Goal: Information Seeking & Learning: Learn about a topic

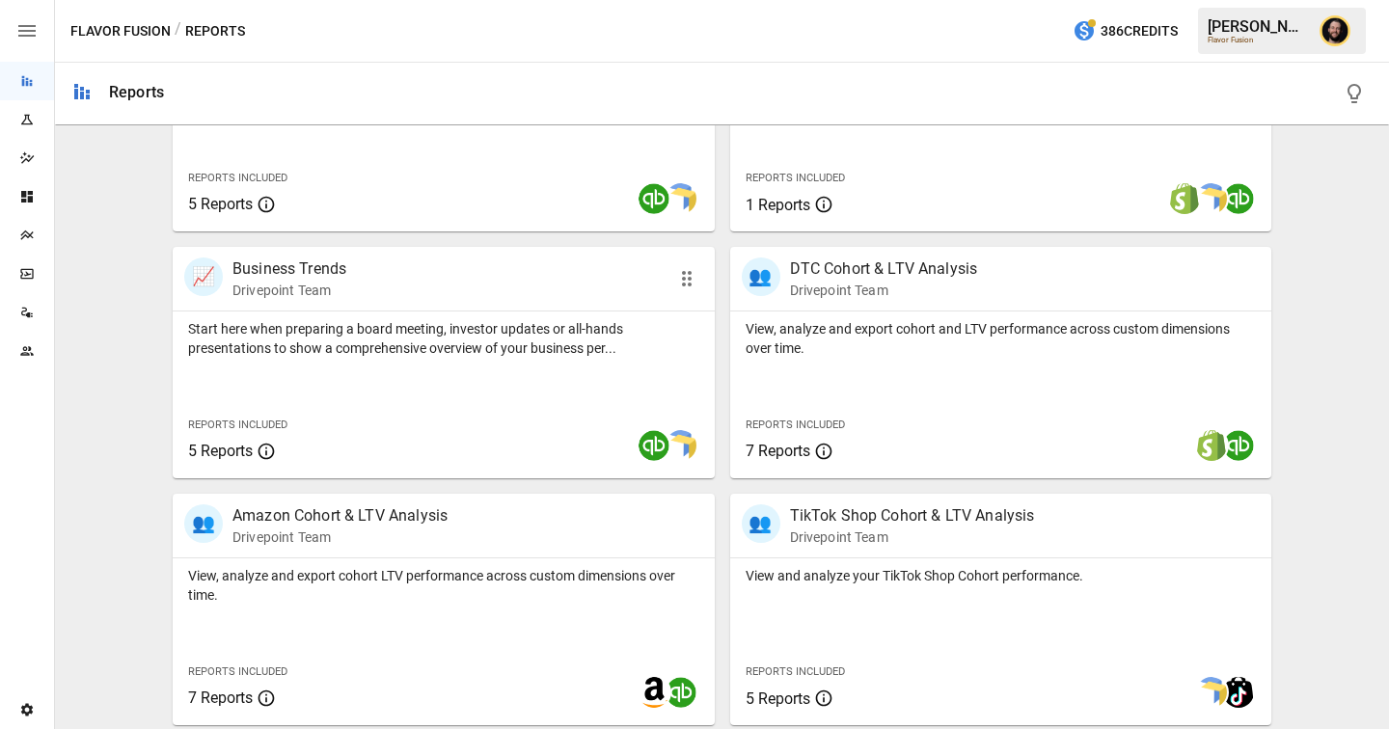
scroll to position [624, 0]
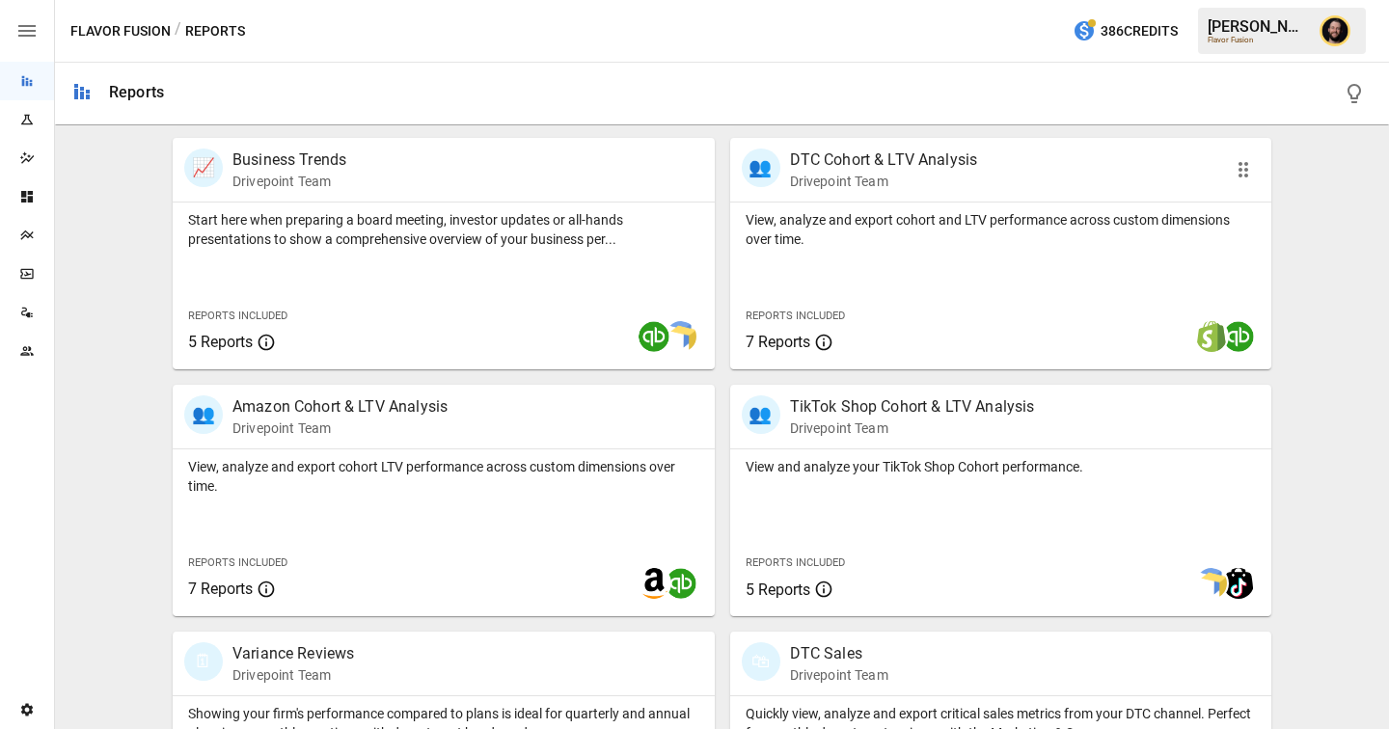
click at [878, 300] on div "Reports Included 7 Reports" at bounding box center [843, 328] width 226 height 83
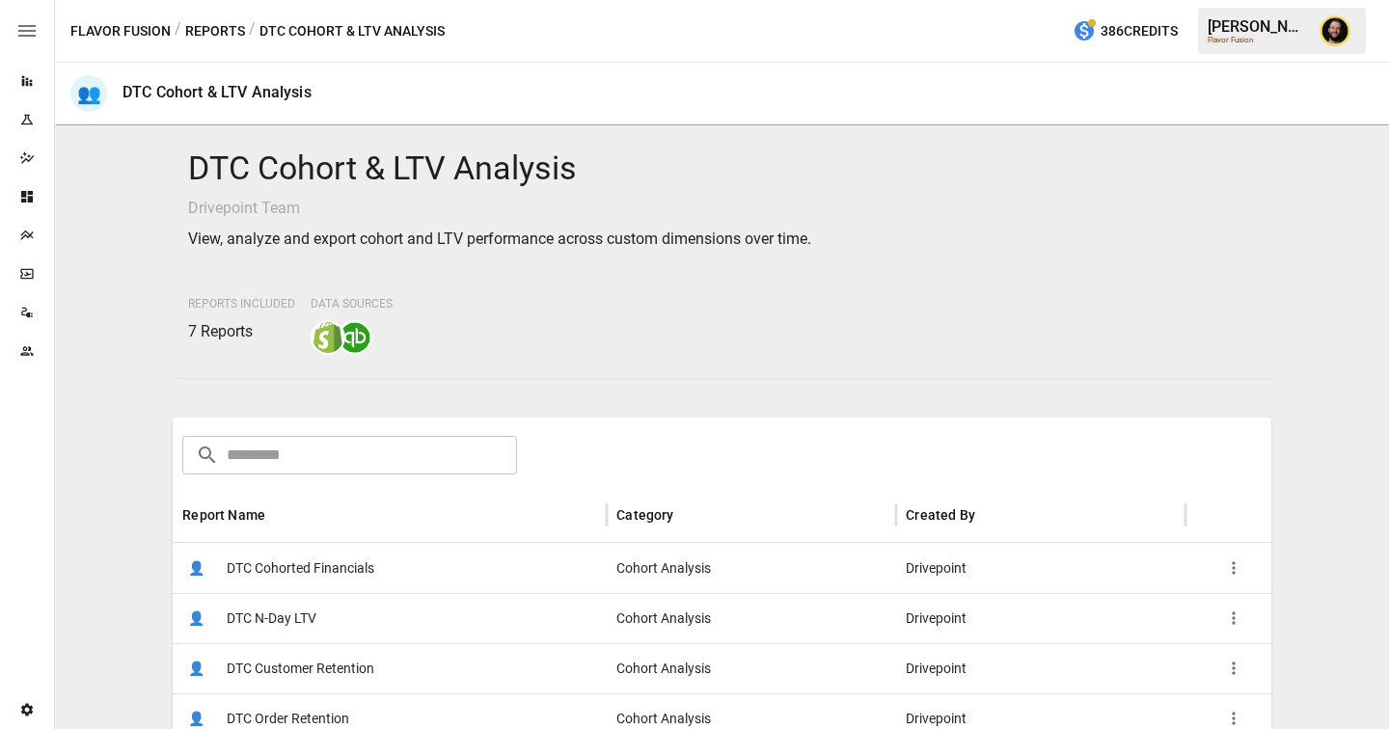
scroll to position [146, 0]
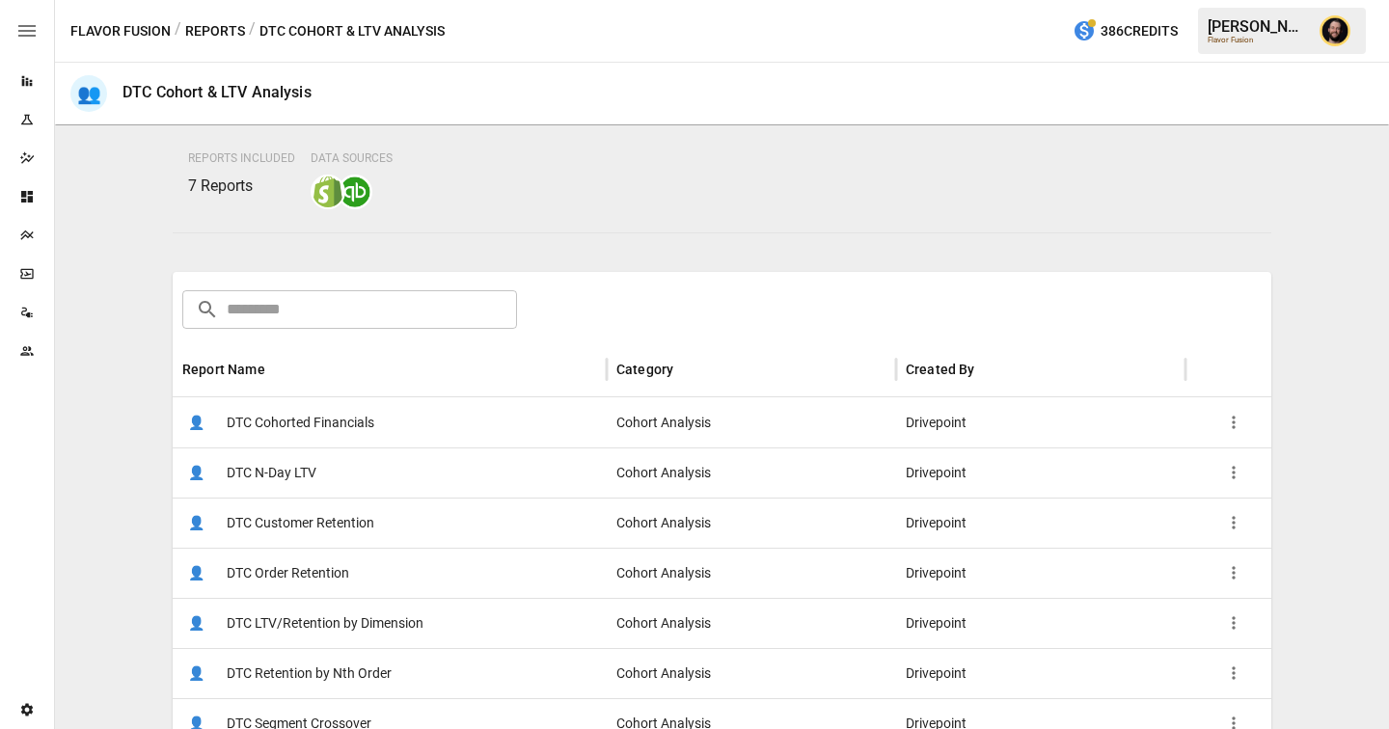
click at [345, 630] on span "DTC LTV/Retention by Dimension" at bounding box center [325, 623] width 197 height 49
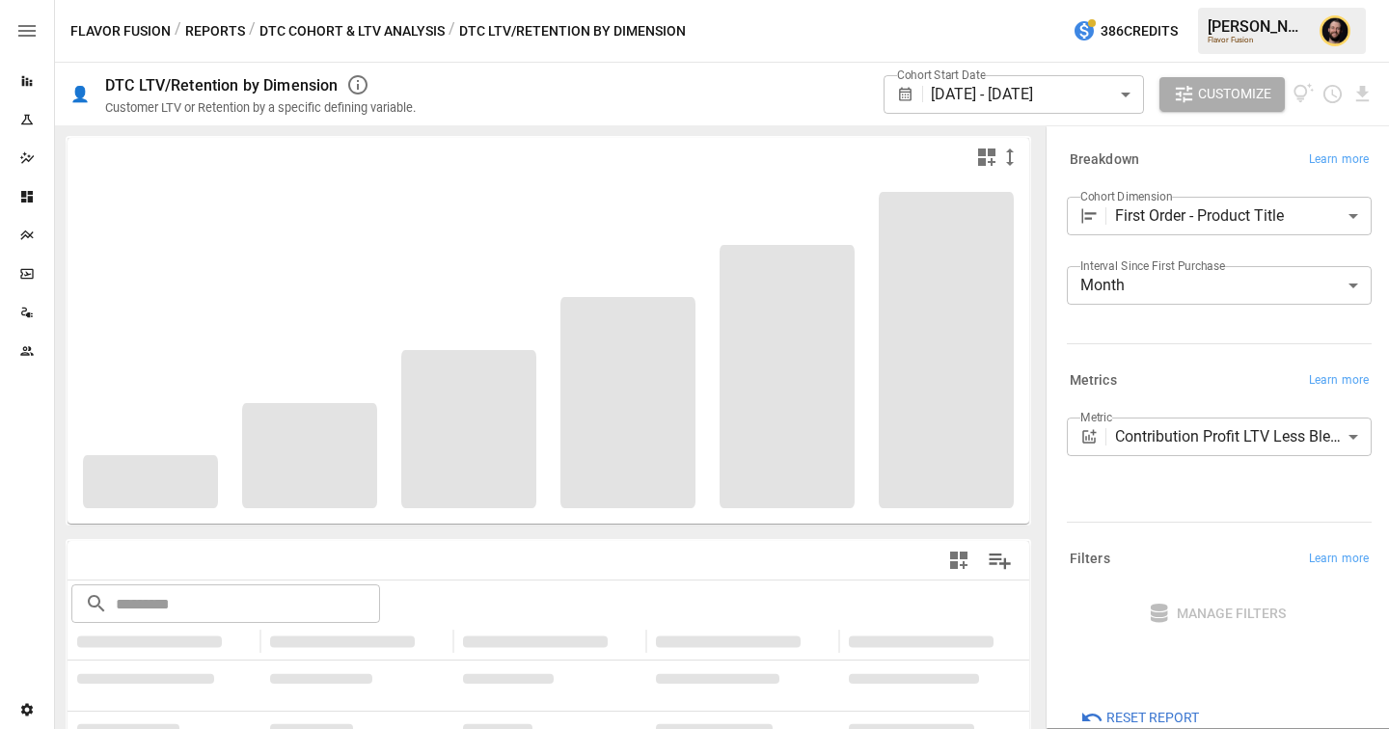
click at [1159, 0] on body "**********" at bounding box center [694, 0] width 1389 height 0
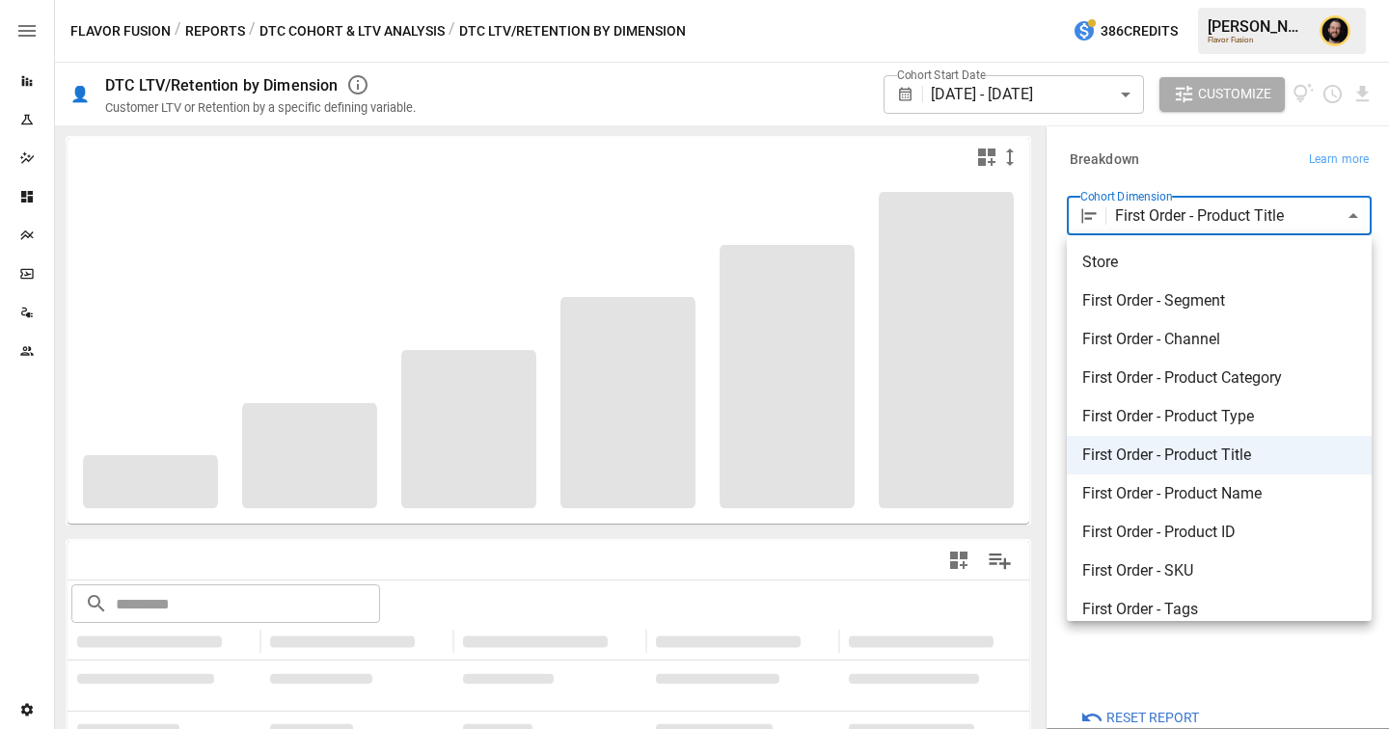
click at [1159, 340] on span "First Order - Channel" at bounding box center [1220, 339] width 274 height 23
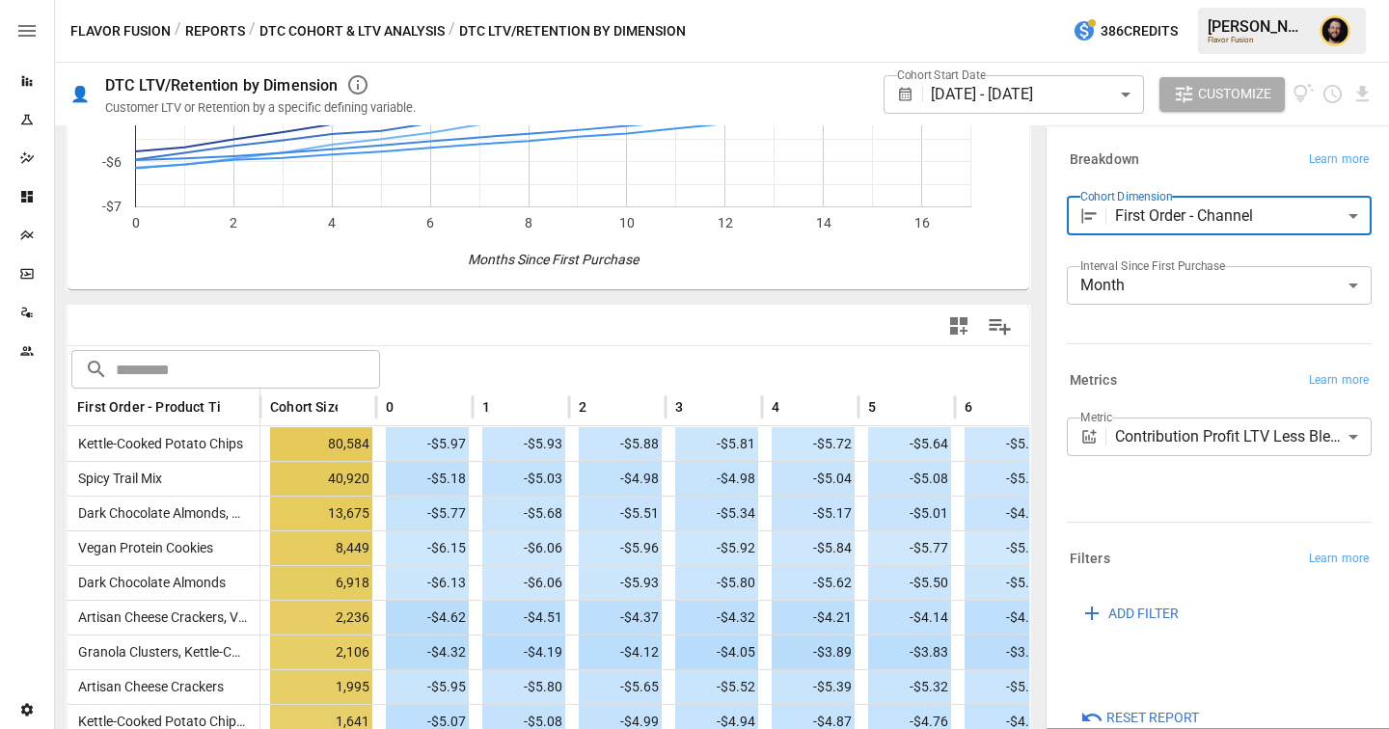
scroll to position [158, 0]
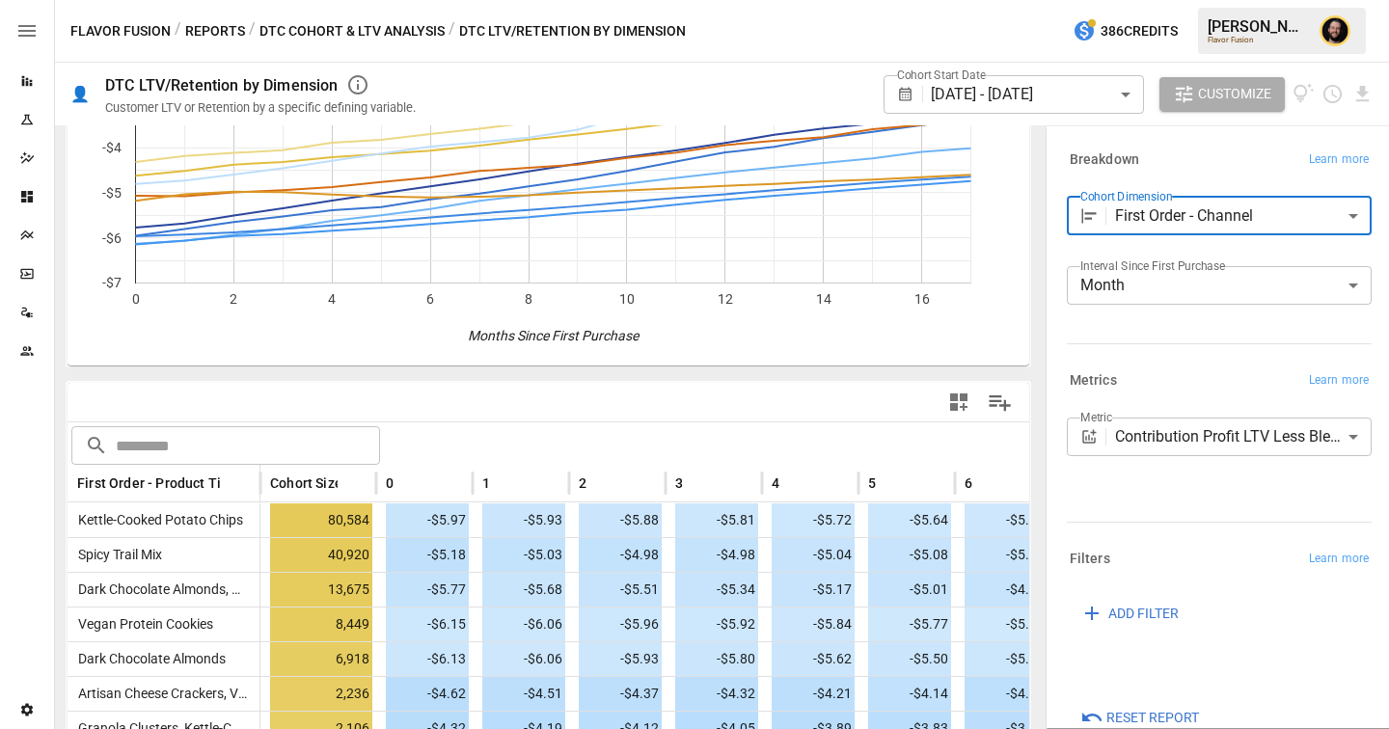
click at [1218, 372] on div "Metrics Learn more" at bounding box center [1219, 381] width 305 height 27
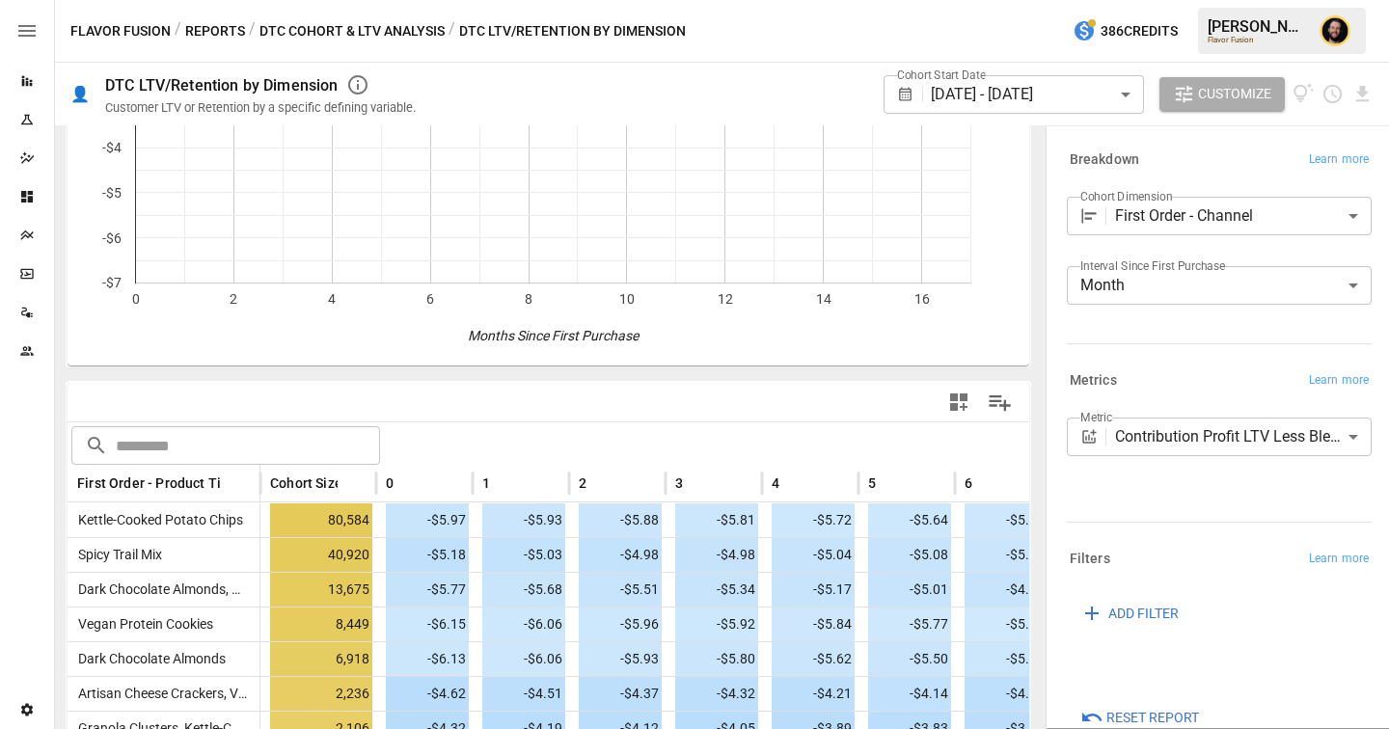
click at [1179, 0] on body "Reports Experiments Dazzler Studio Dashboards Plans SmartModel ™ Data Sources T…" at bounding box center [694, 0] width 1389 height 0
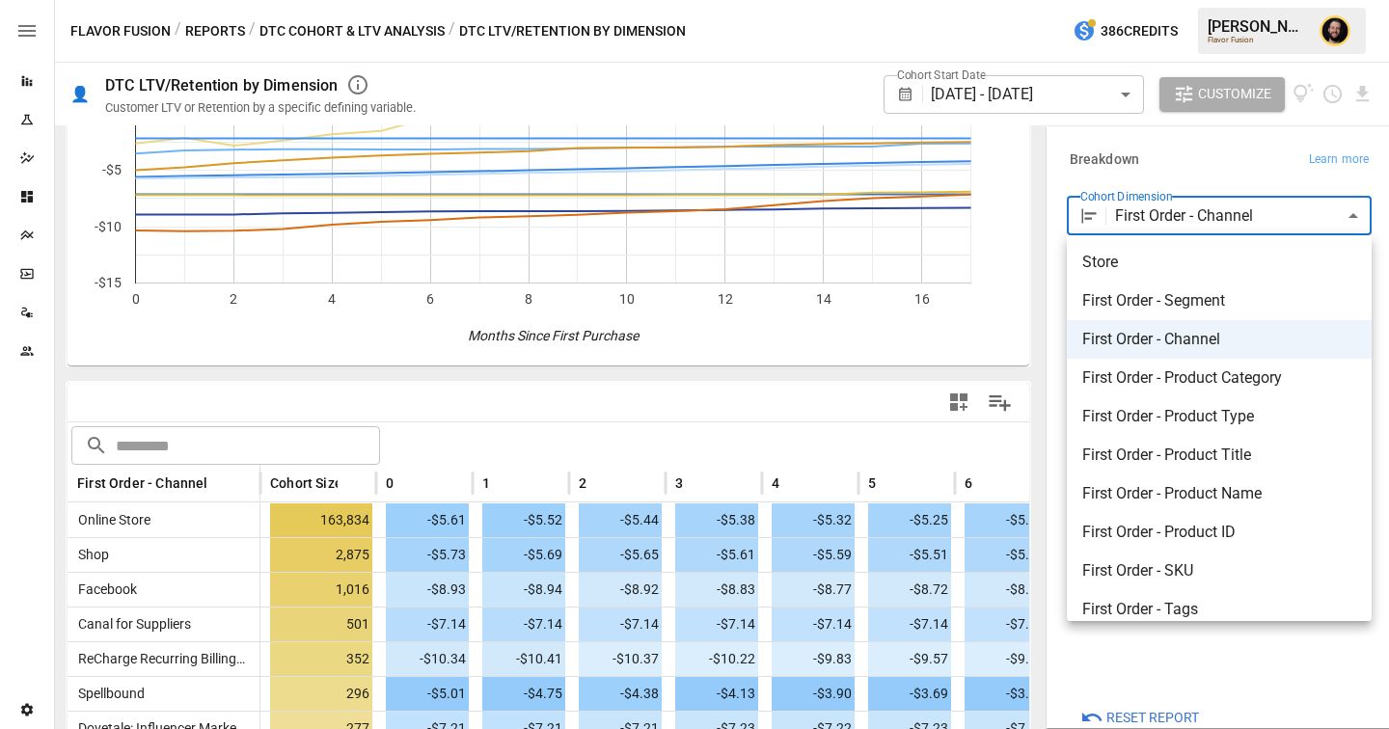
click at [807, 409] on div at bounding box center [694, 364] width 1389 height 729
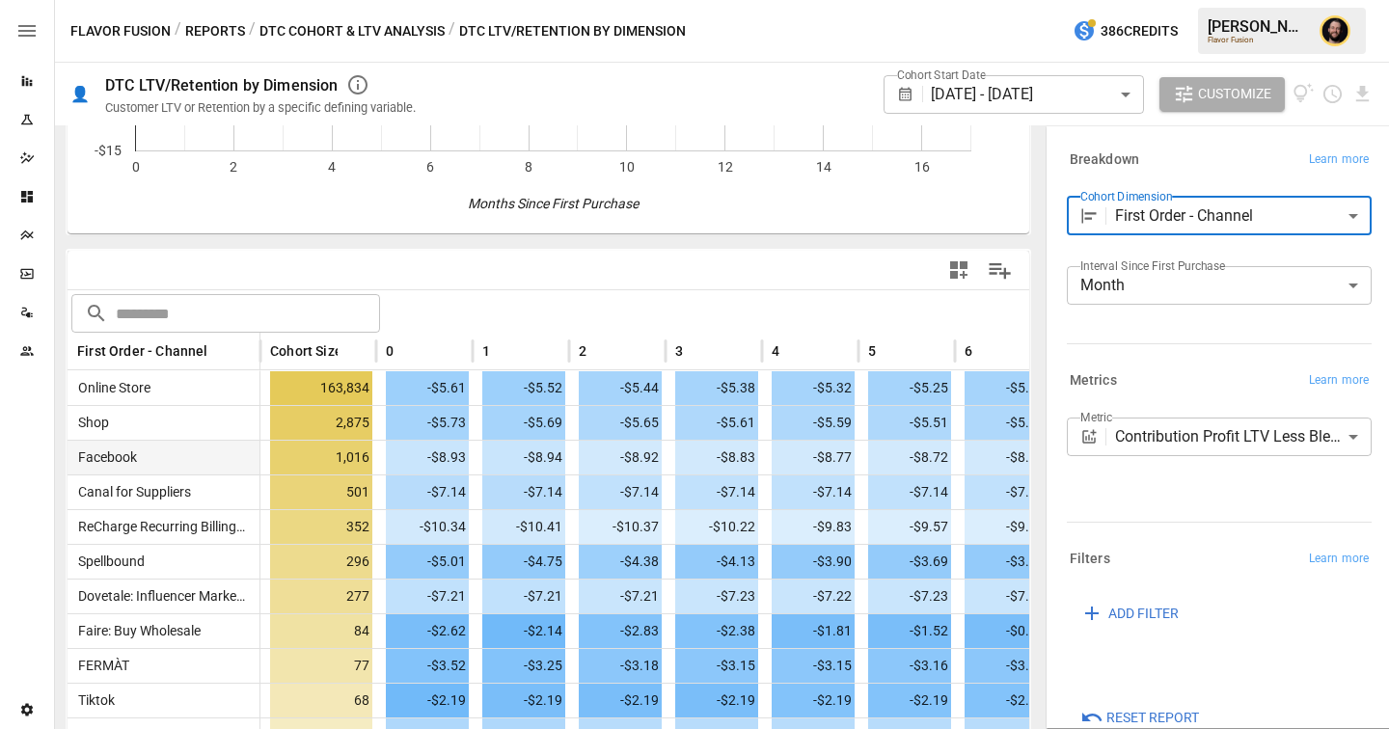
scroll to position [396, 0]
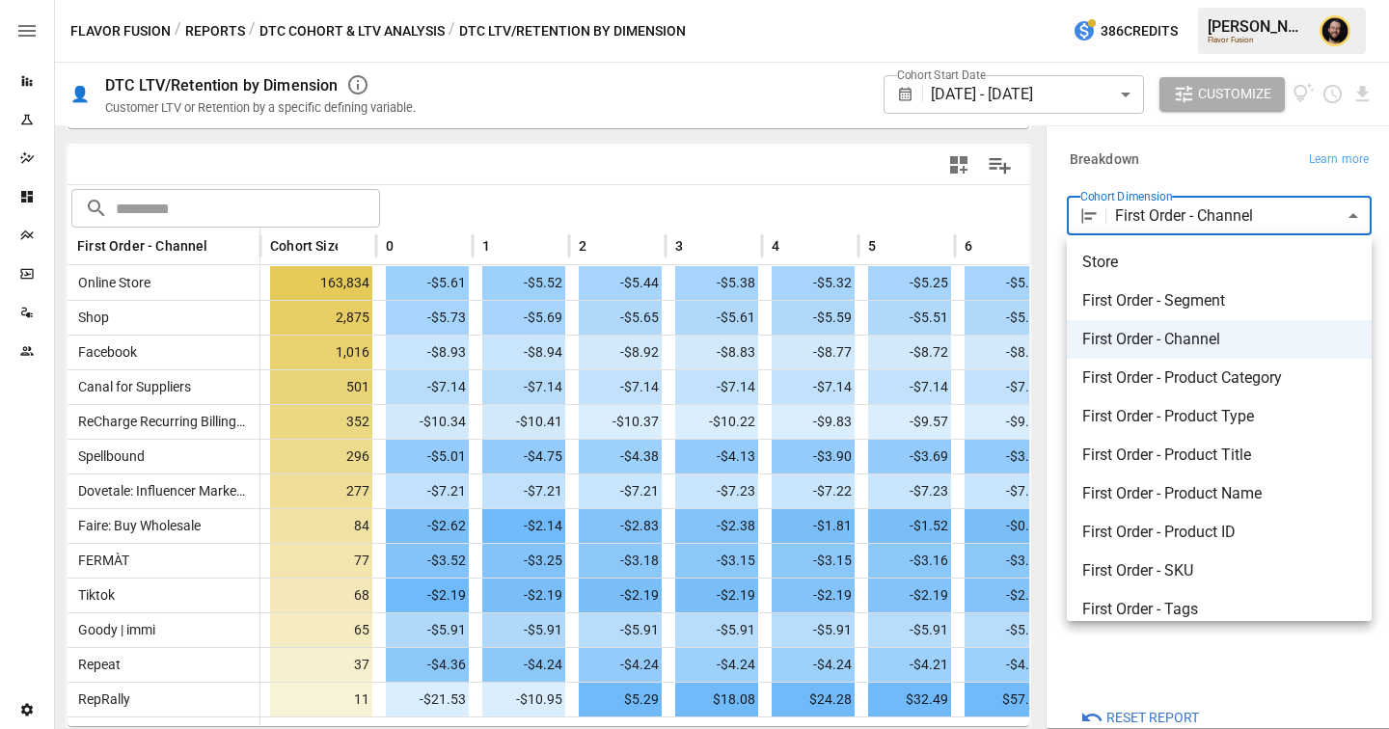
click at [1174, 0] on body "Reports Experiments Dazzler Studio Dashboards Plans SmartModel ™ Data Sources T…" at bounding box center [694, 0] width 1389 height 0
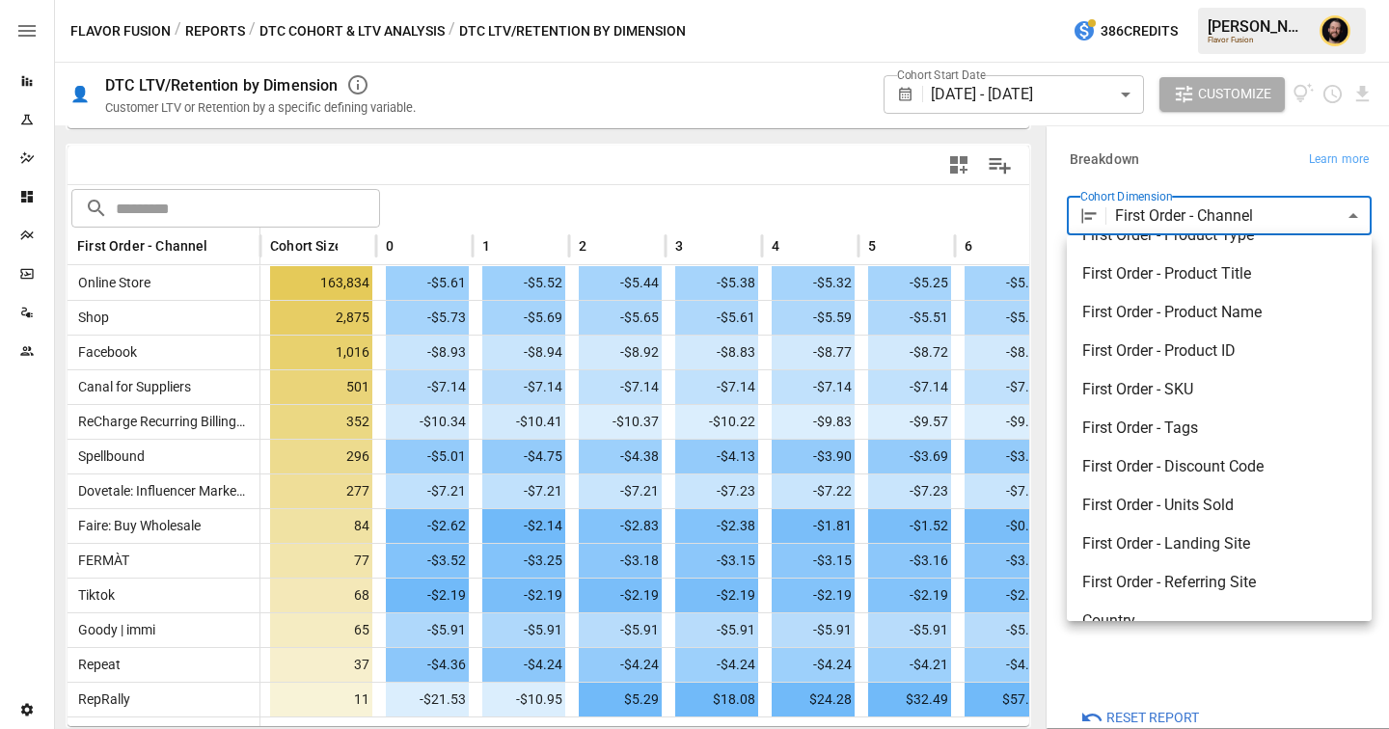
scroll to position [286, 0]
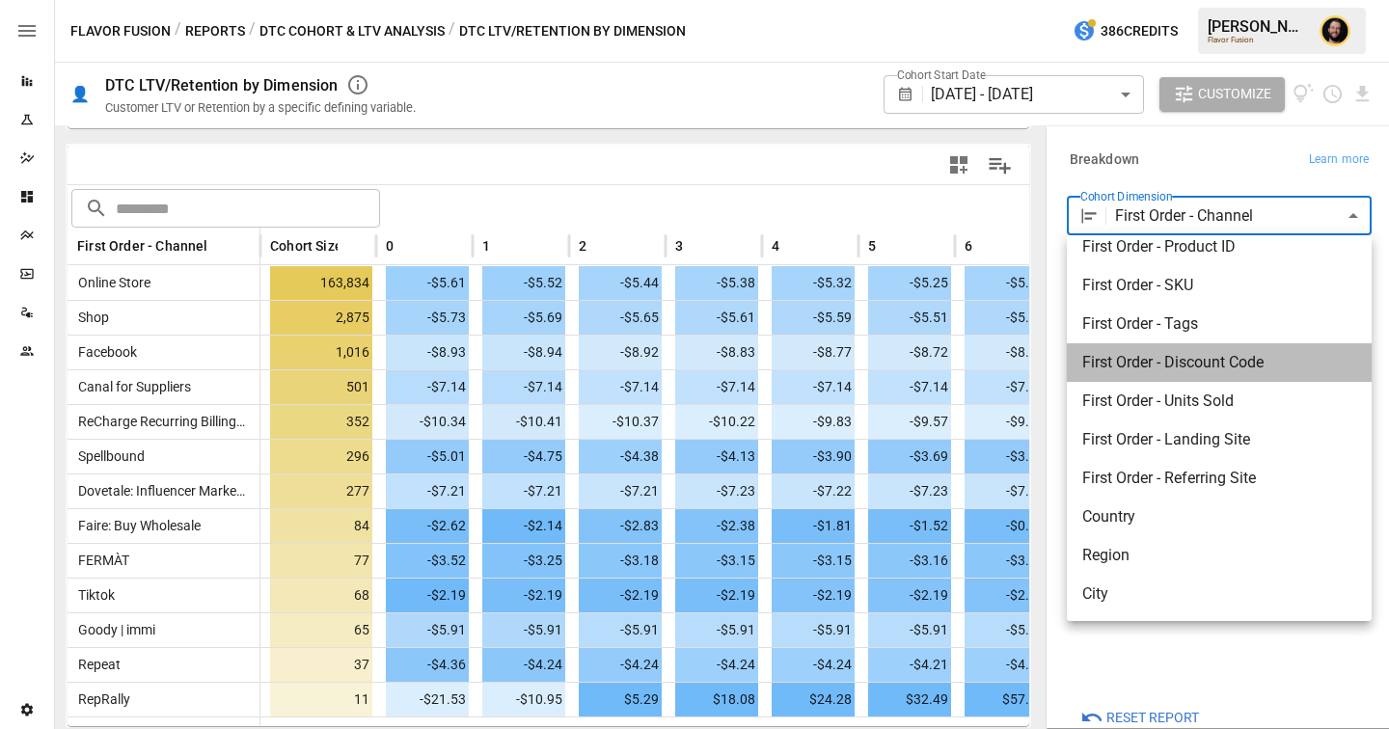
click at [1171, 370] on span "First Order - Discount Code" at bounding box center [1220, 362] width 274 height 23
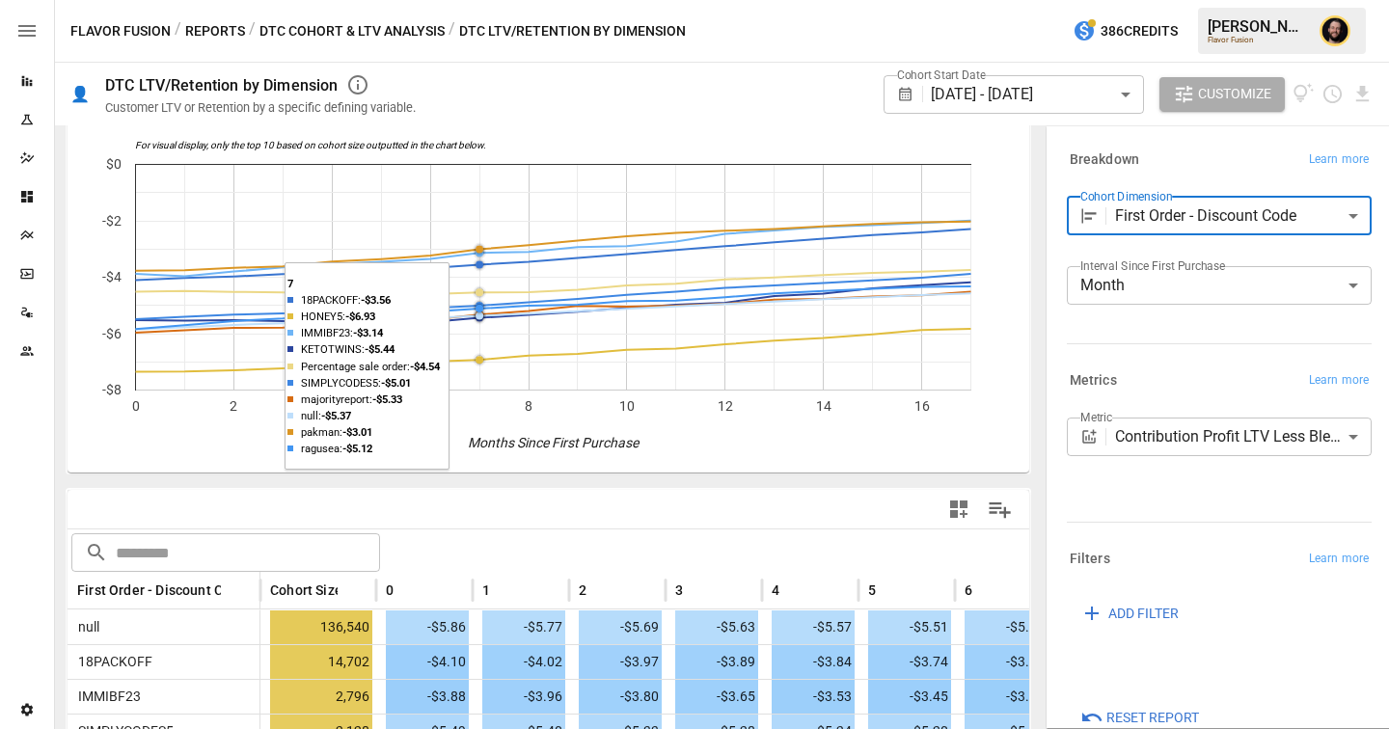
scroll to position [55, 0]
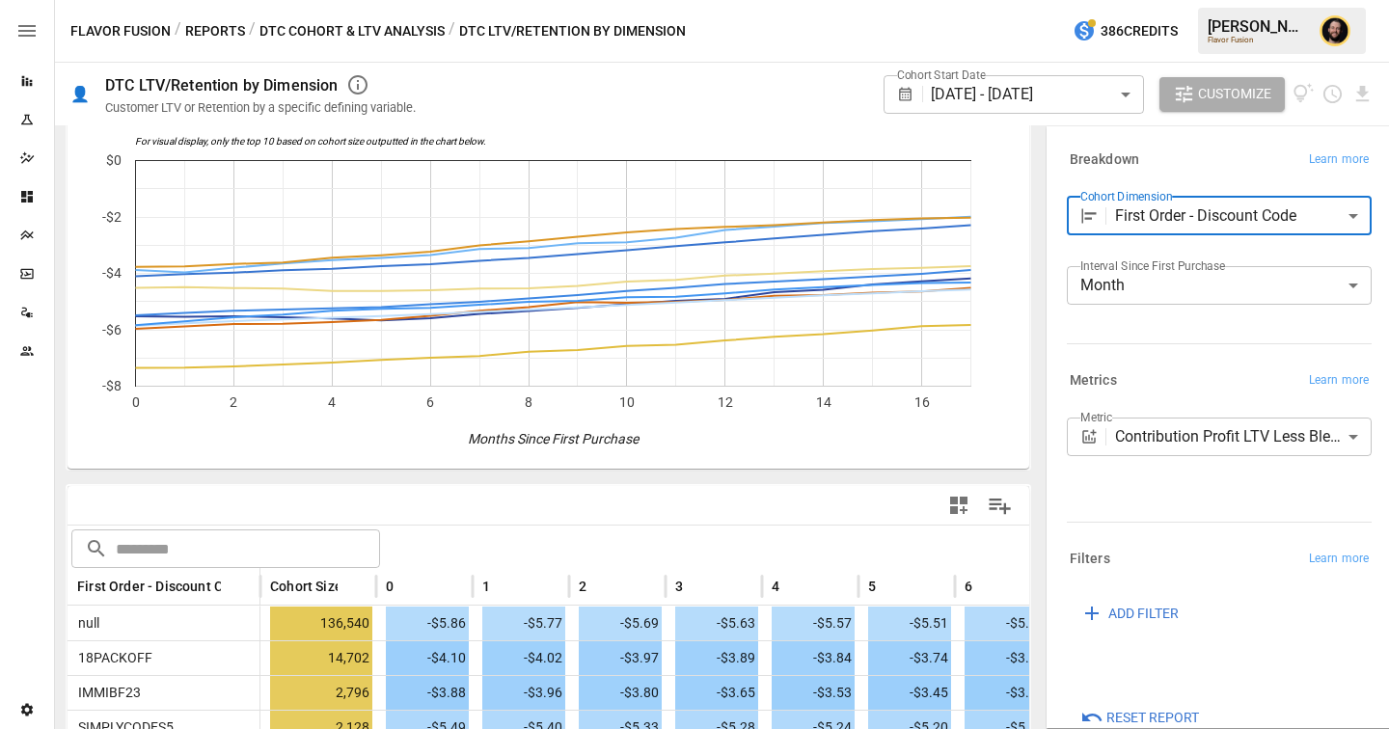
click at [1181, 0] on body "Reports Experiments Dazzler Studio Dashboards Plans SmartModel ™ Data Sources T…" at bounding box center [694, 0] width 1389 height 0
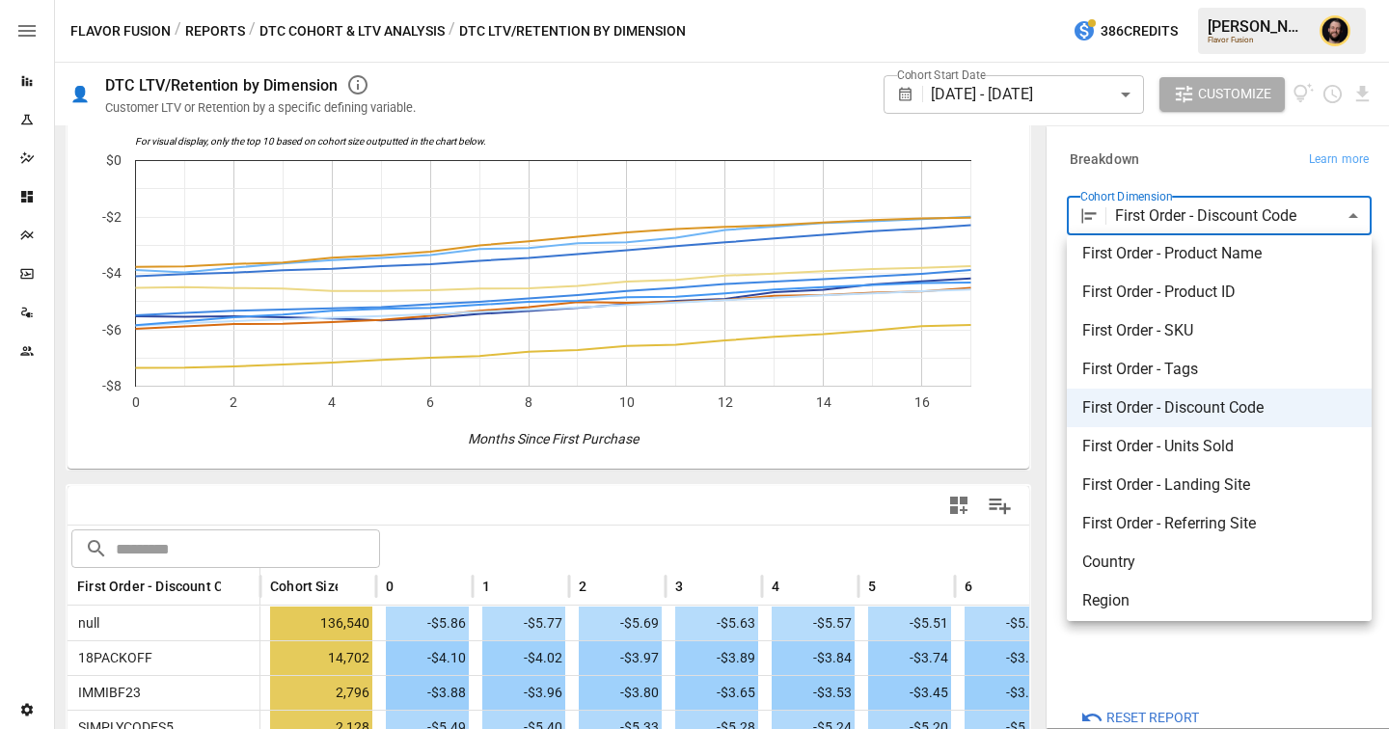
scroll to position [241, 0]
click at [1213, 490] on span "First Order - Landing Site" at bounding box center [1220, 484] width 274 height 23
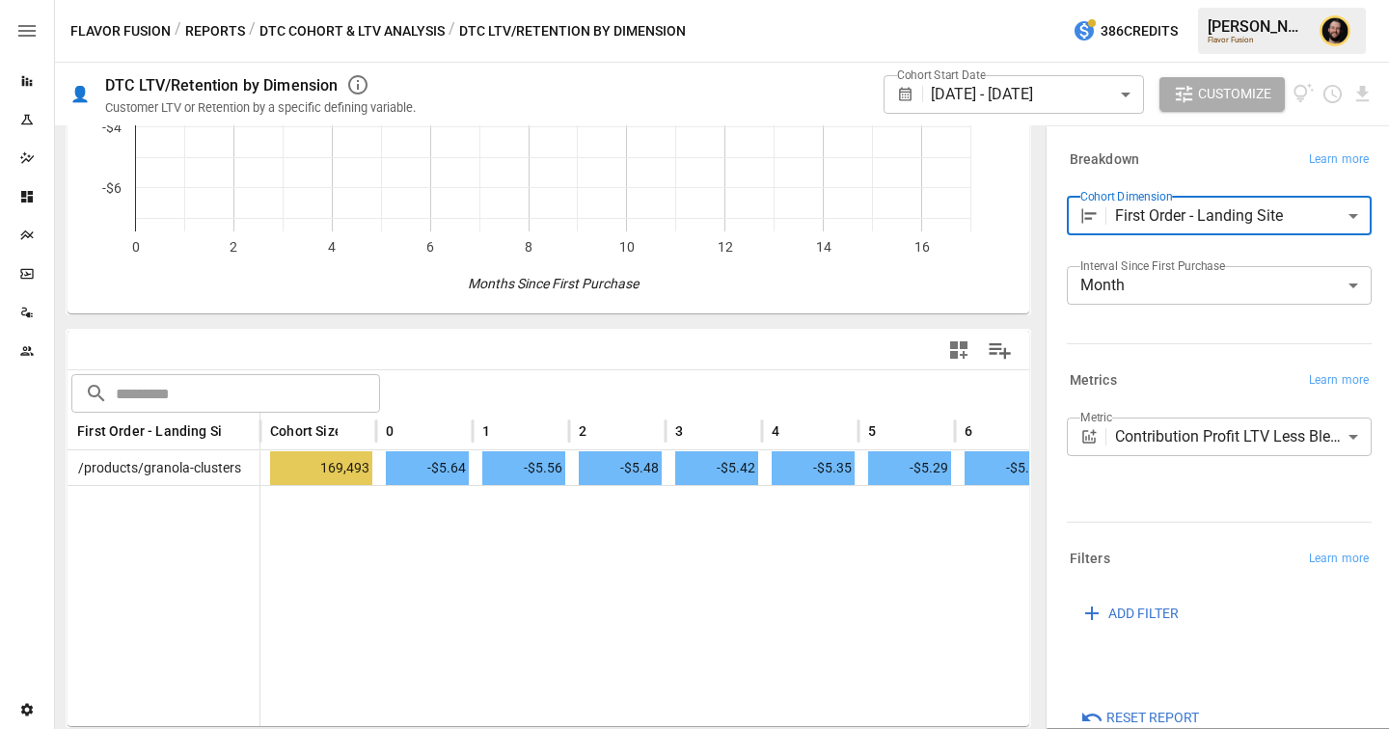
scroll to position [55, 0]
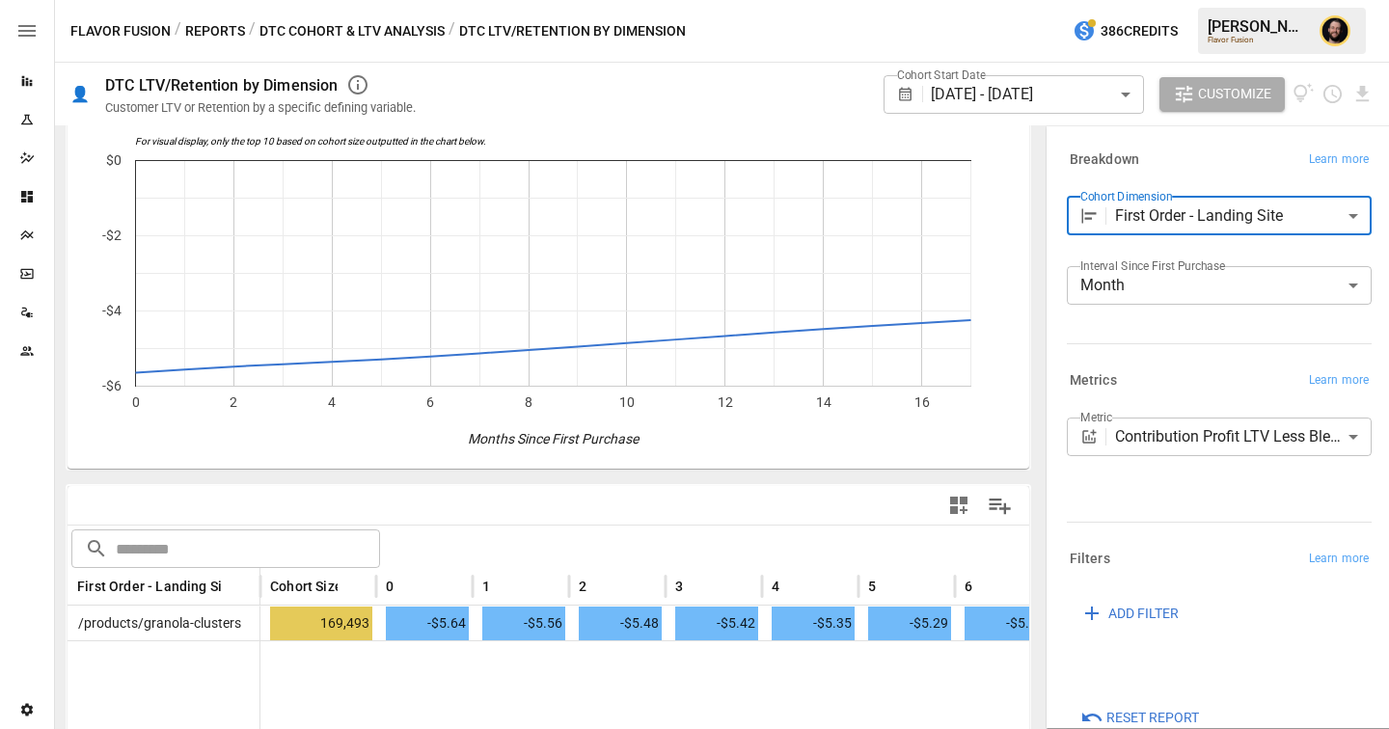
click at [1178, 0] on body "**********" at bounding box center [694, 0] width 1389 height 0
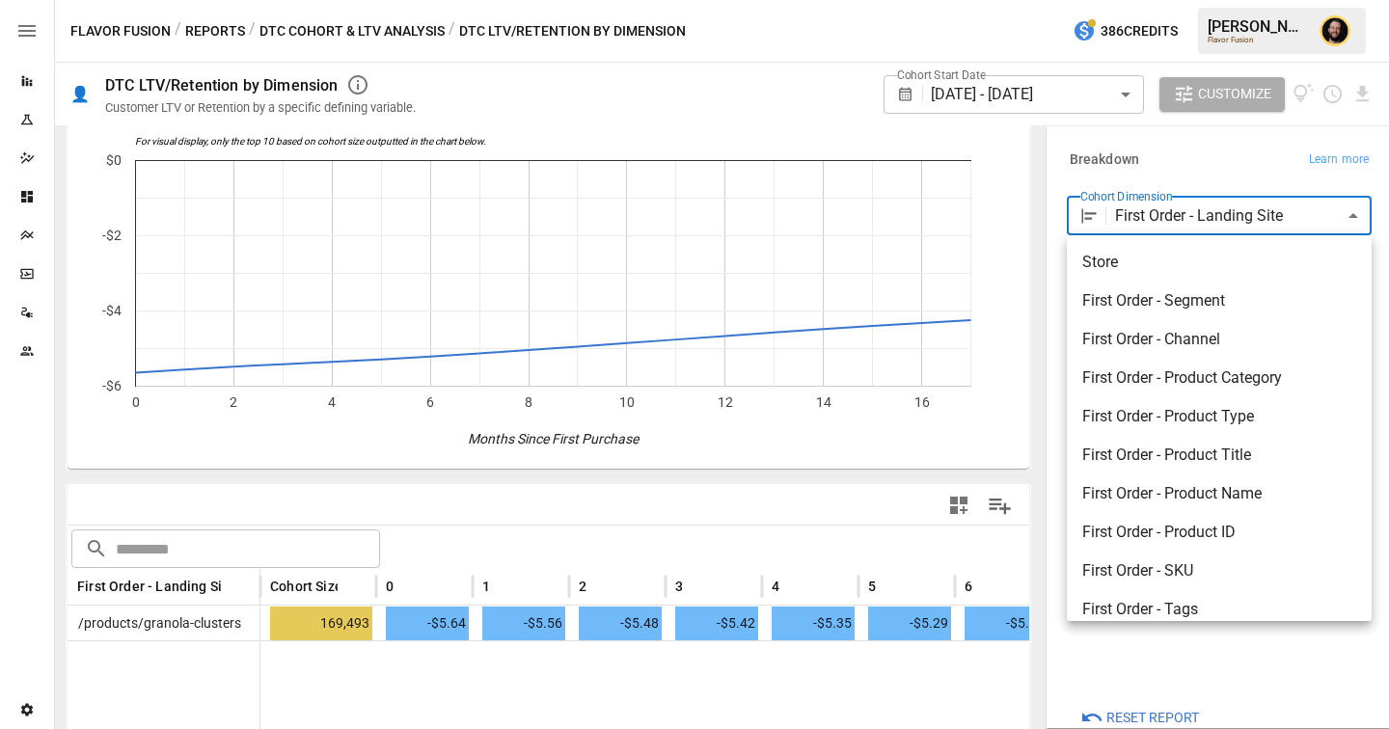
scroll to position [286, 0]
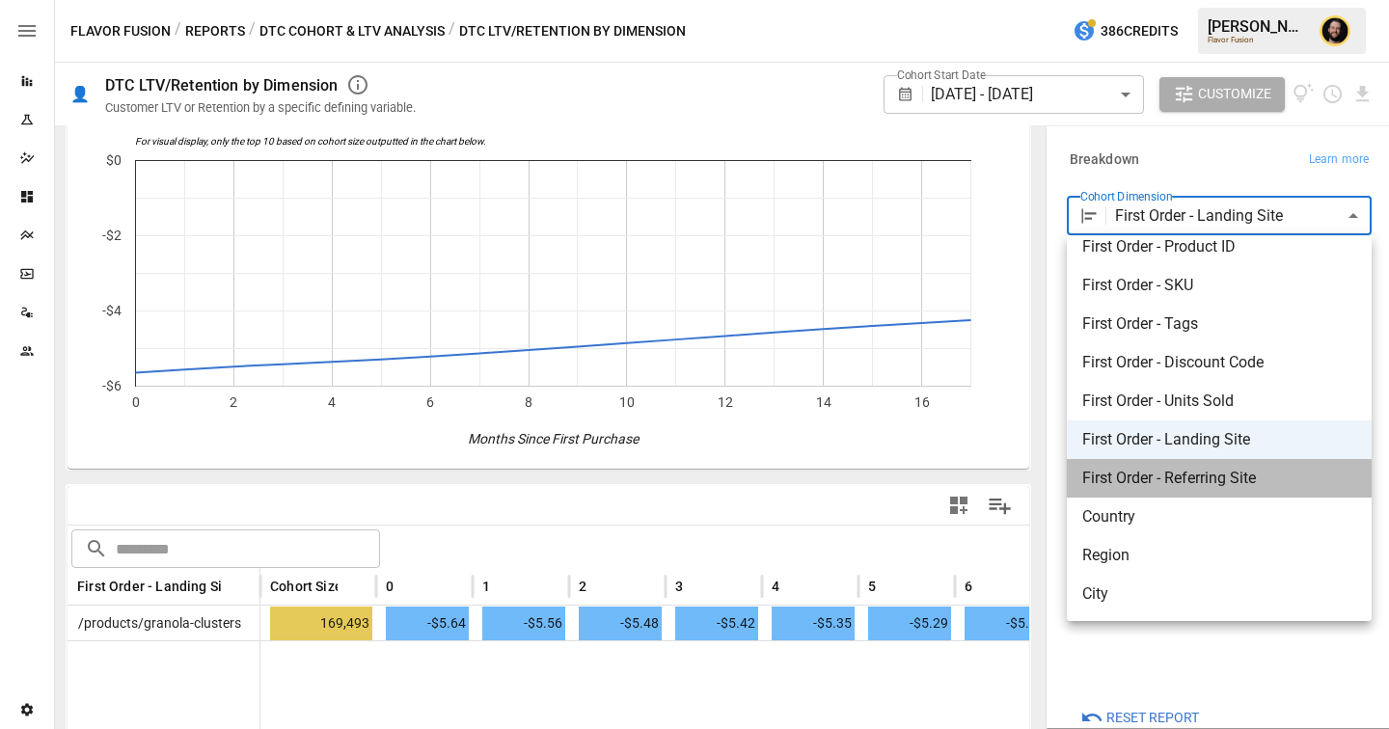
click at [1181, 479] on span "First Order - Referring Site" at bounding box center [1220, 478] width 274 height 23
type input "**********"
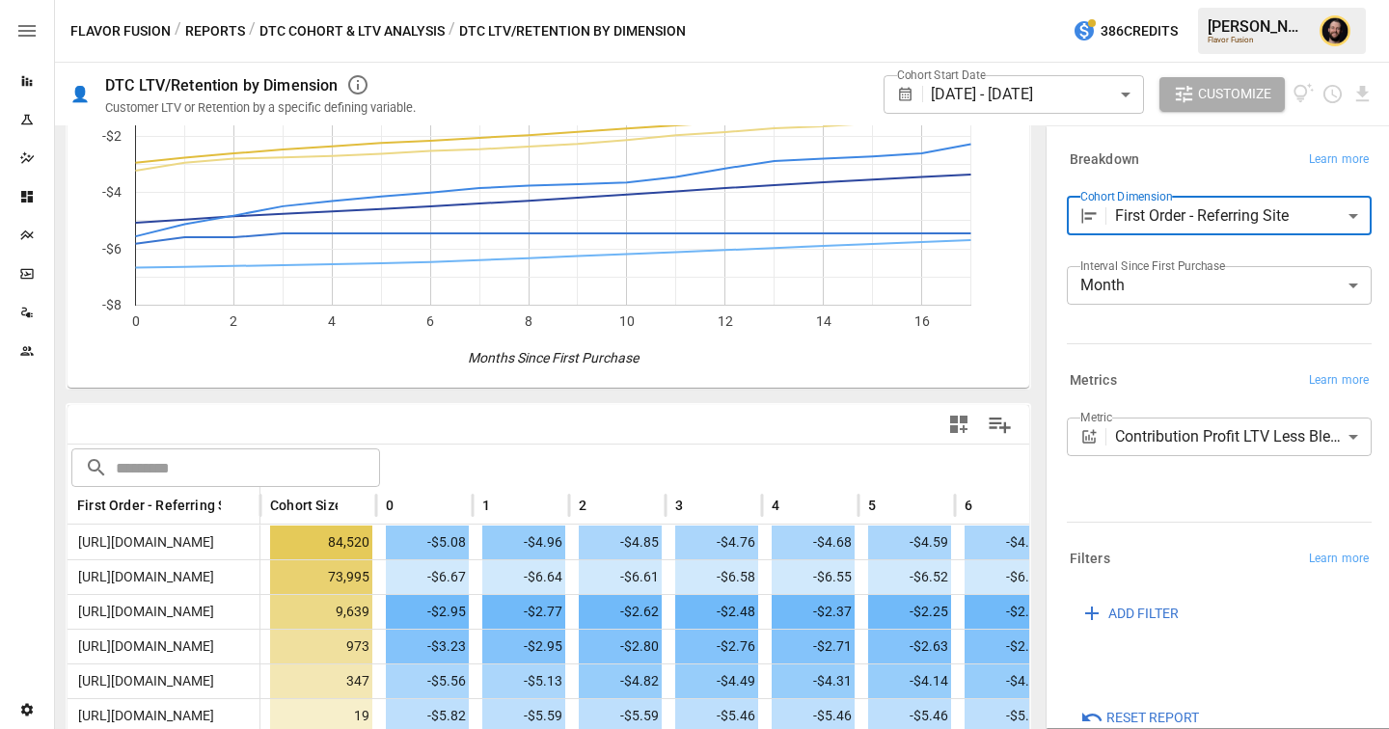
scroll to position [210, 0]
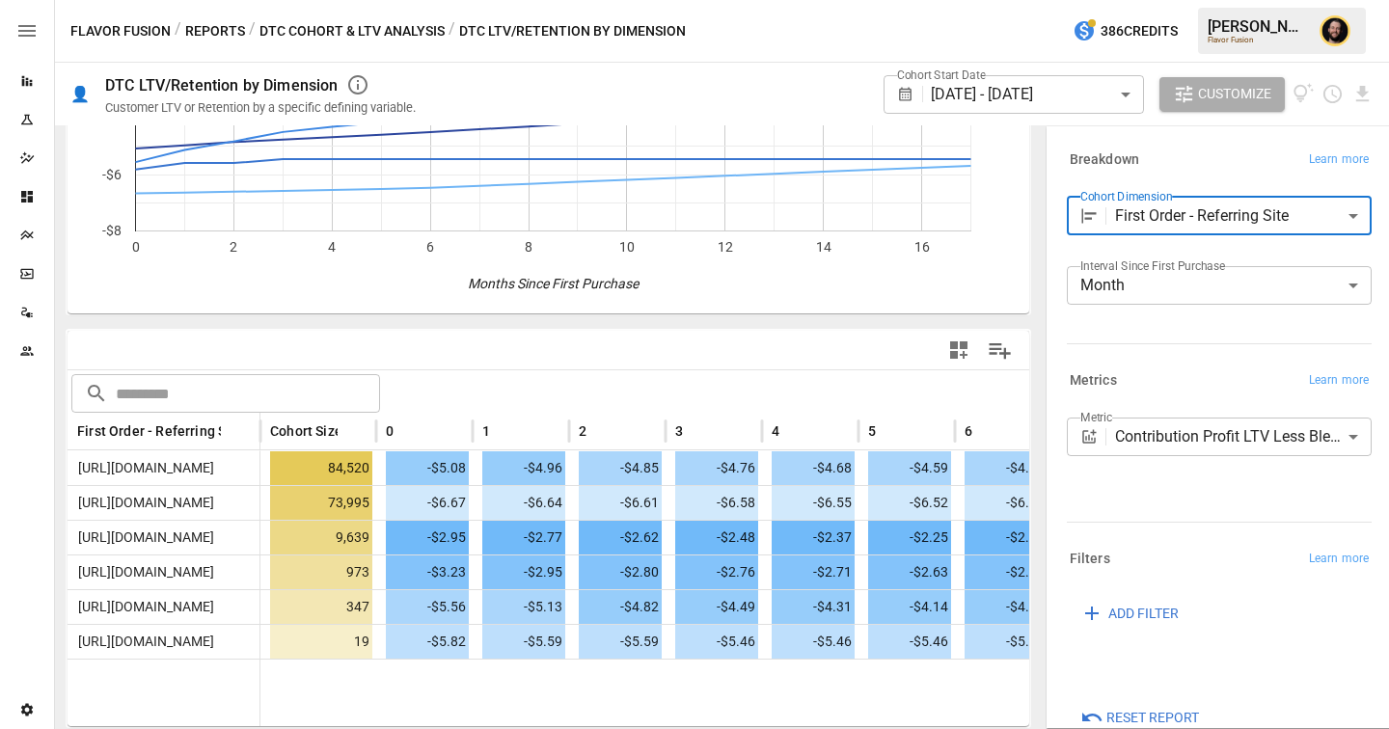
click at [1205, 0] on body "Reports Experiments Dazzler Studio Dashboards Plans SmartModel ™ Data Sources T…" at bounding box center [694, 0] width 1389 height 0
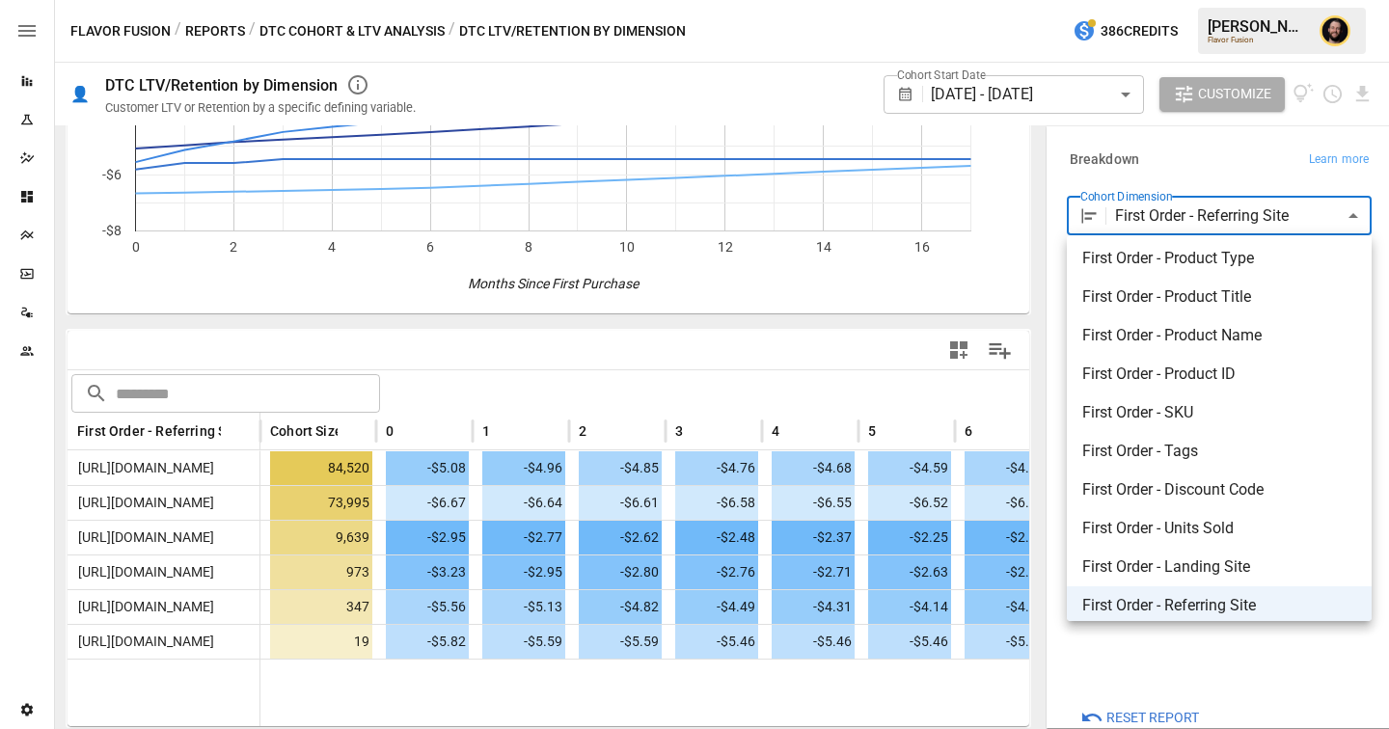
scroll to position [166, 0]
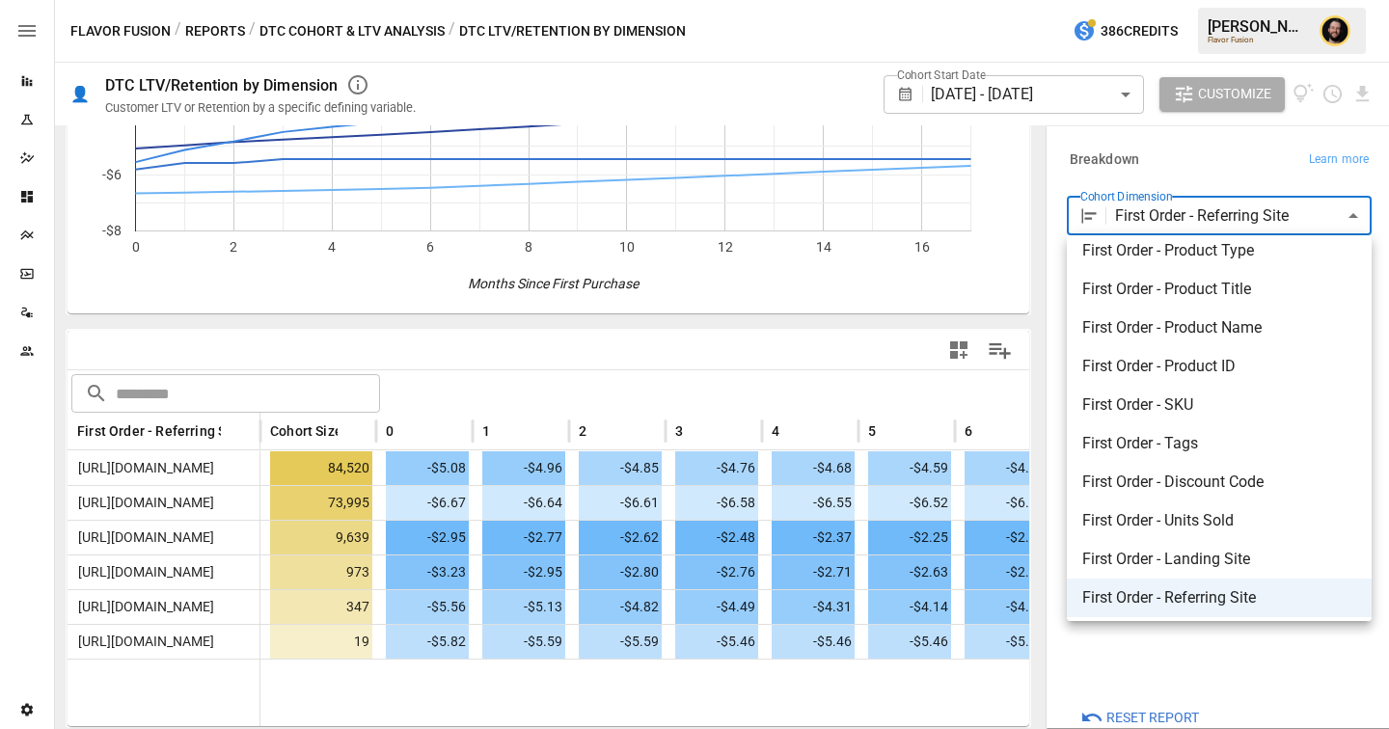
click at [1210, 149] on div at bounding box center [694, 364] width 1389 height 729
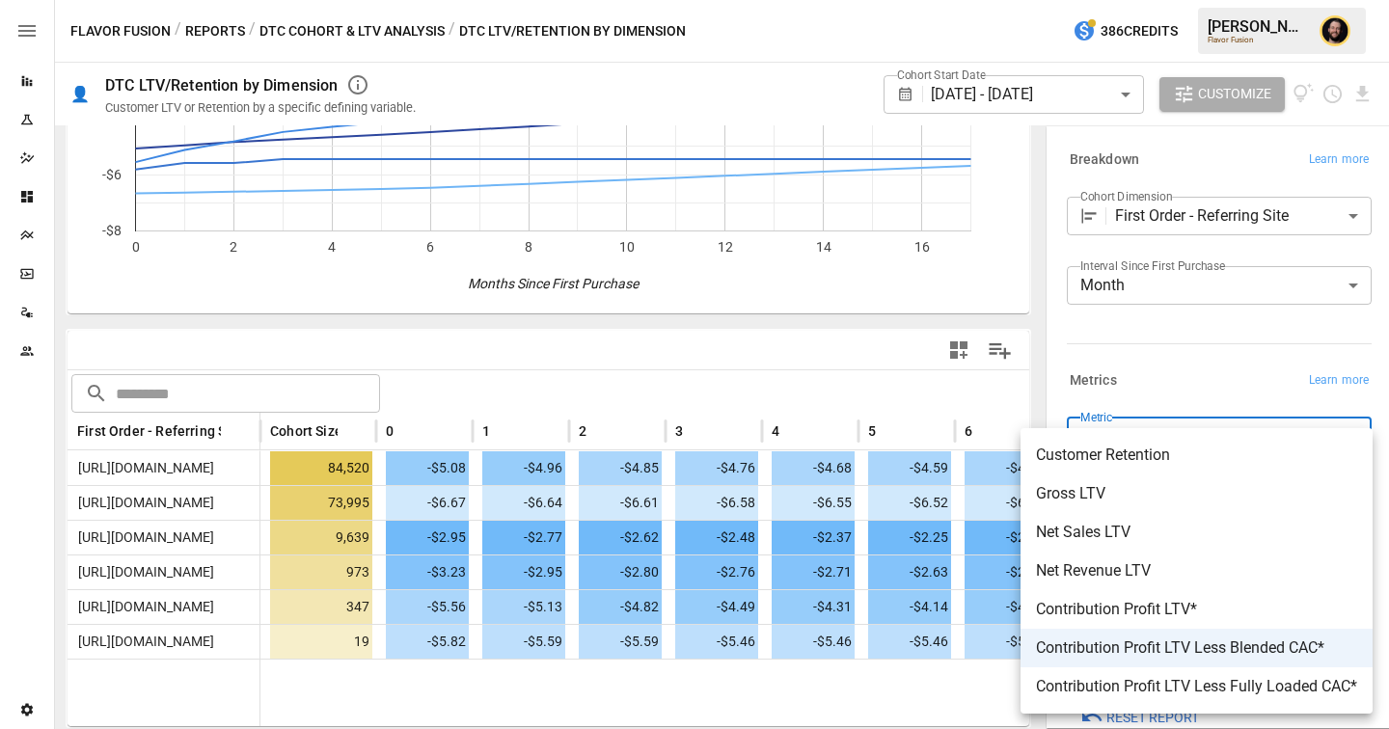
click at [1198, 0] on body "Reports Experiments Dazzler Studio Dashboards Plans SmartModel ™ Data Sources T…" at bounding box center [694, 0] width 1389 height 0
click at [636, 385] on div at bounding box center [694, 364] width 1389 height 729
click at [1148, 0] on body "Reports Experiments Dazzler Studio Dashboards Plans SmartModel ™ Data Sources T…" at bounding box center [694, 0] width 1389 height 0
click at [1197, 218] on div at bounding box center [694, 364] width 1389 height 729
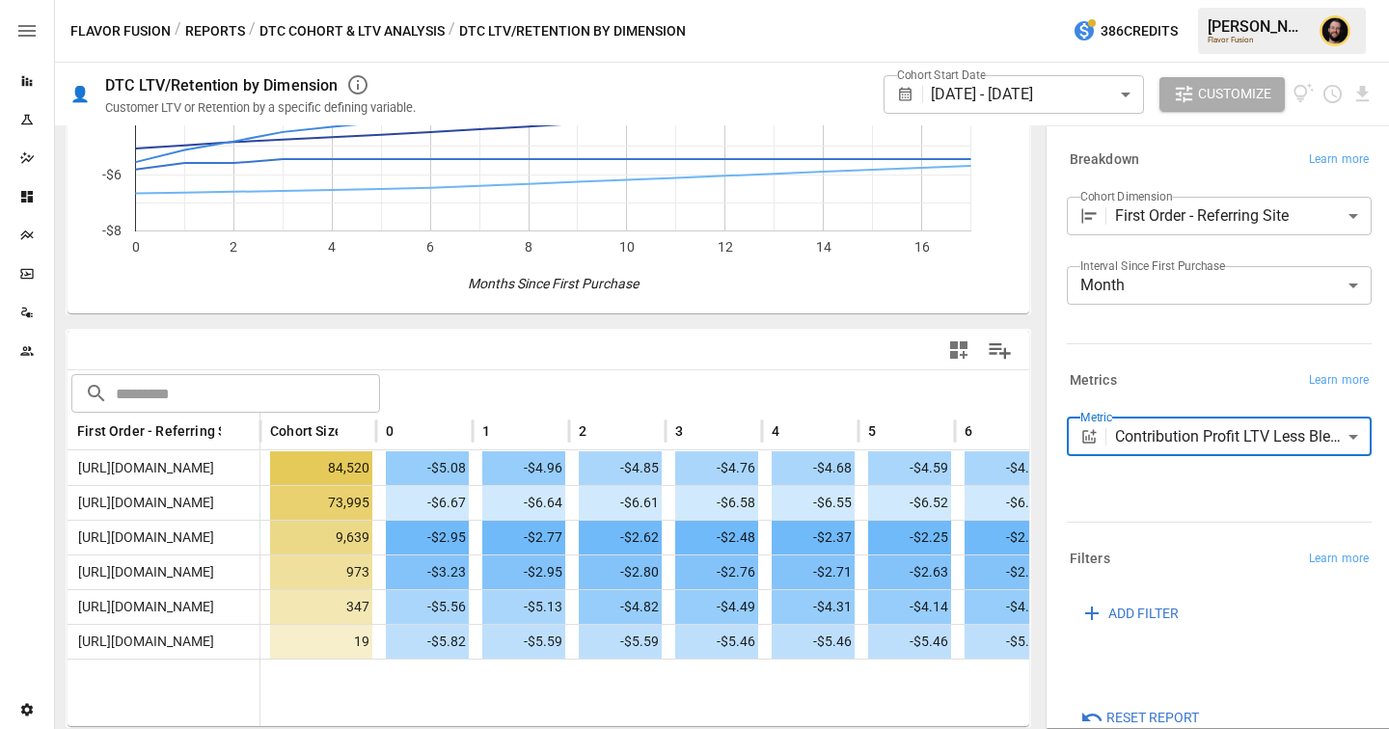
click at [1171, 0] on body "Reports Experiments Dazzler Studio Dashboards Plans SmartModel ™ Data Sources T…" at bounding box center [694, 0] width 1389 height 0
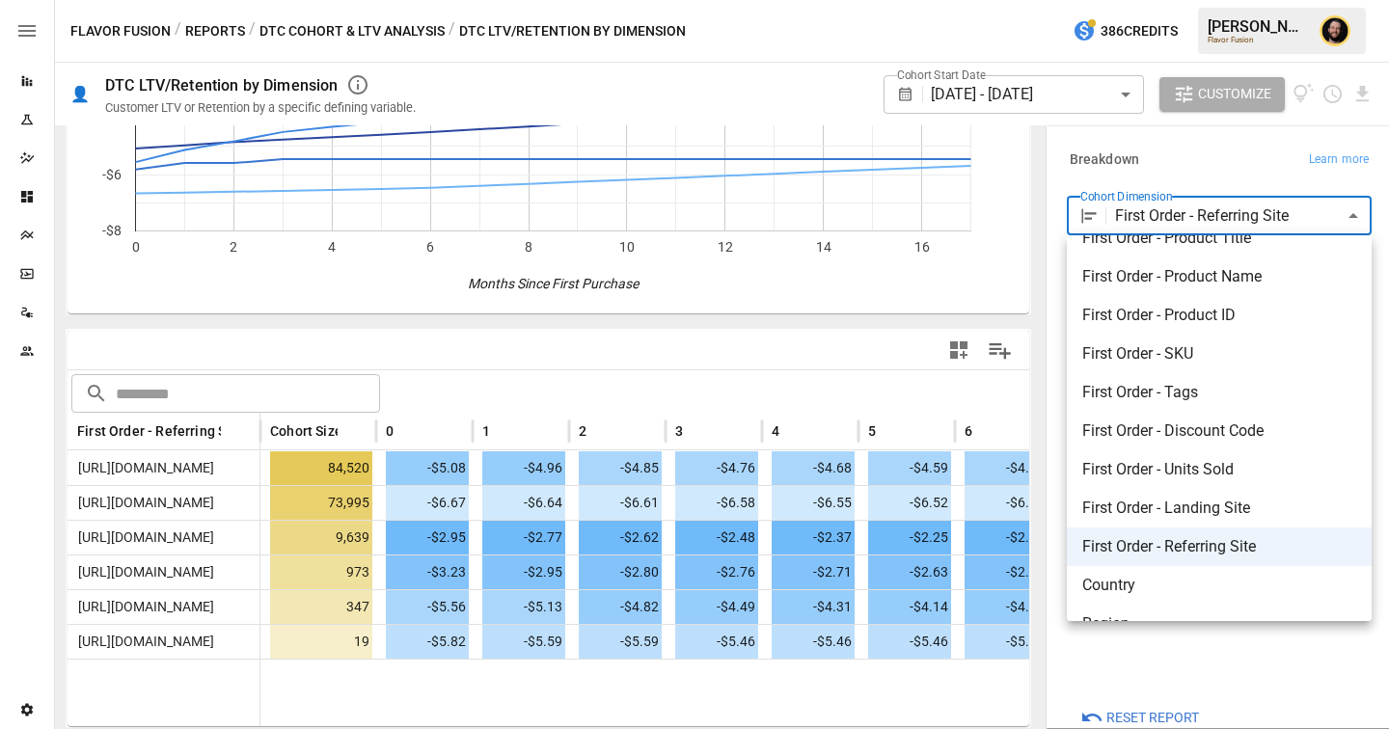
scroll to position [286, 0]
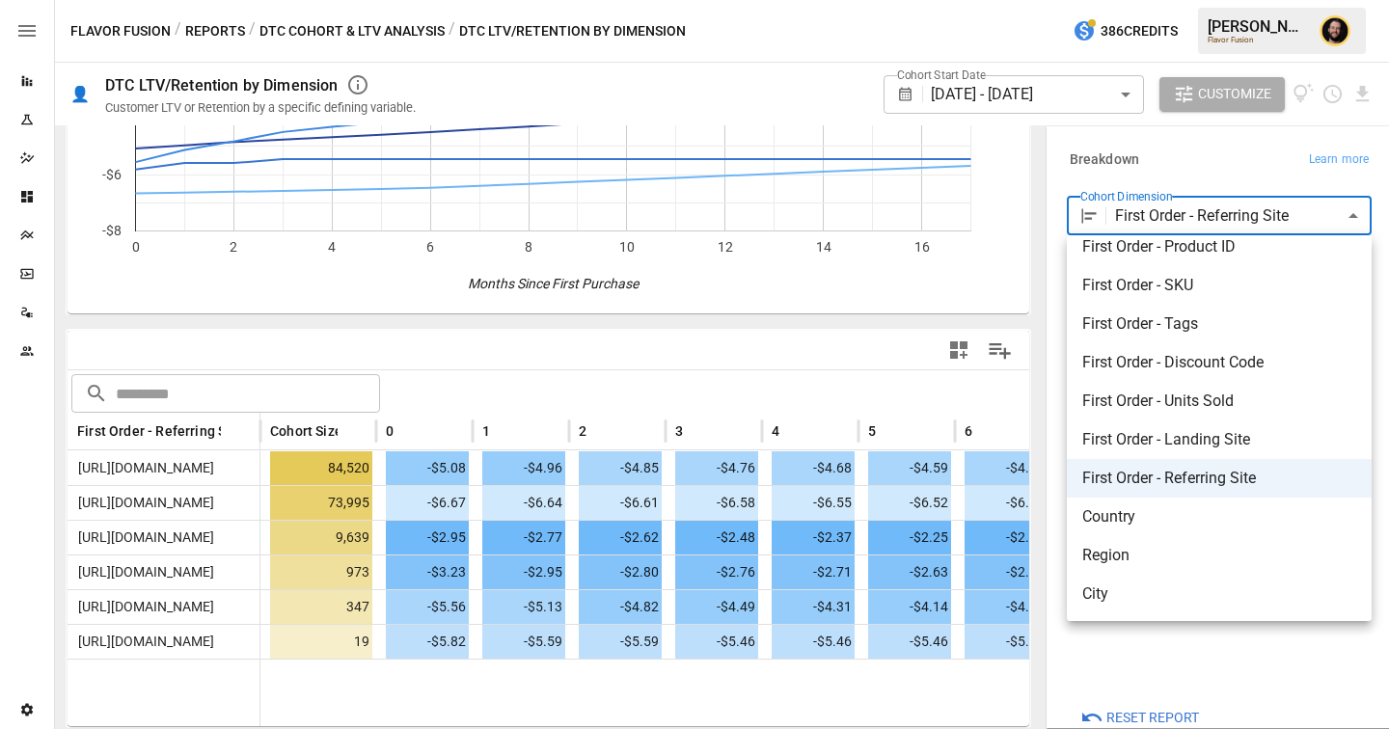
click at [874, 384] on div at bounding box center [694, 364] width 1389 height 729
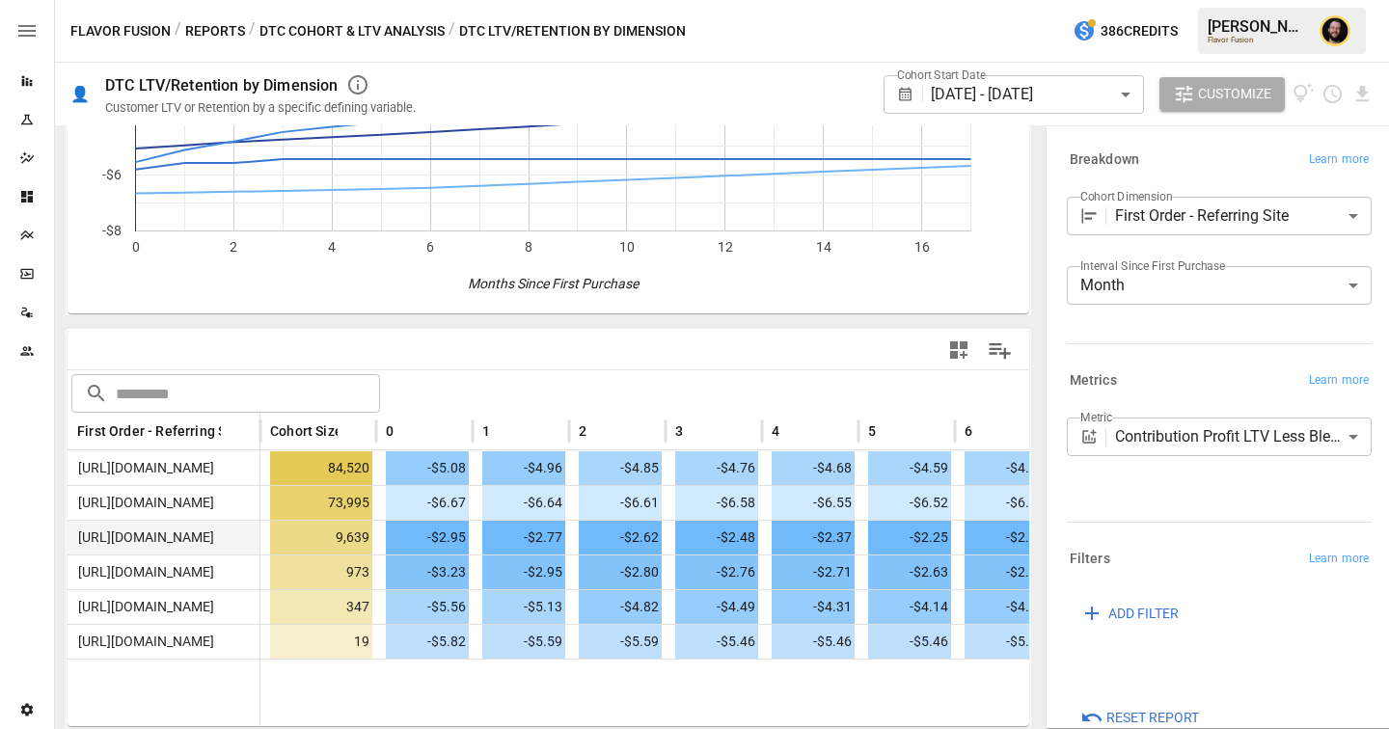
scroll to position [0, 0]
